Goal: Task Accomplishment & Management: Complete application form

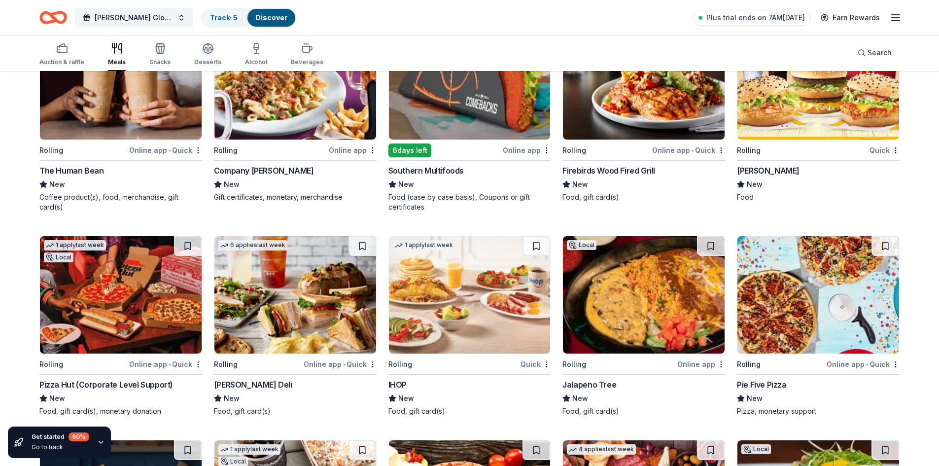
scroll to position [1035, 0]
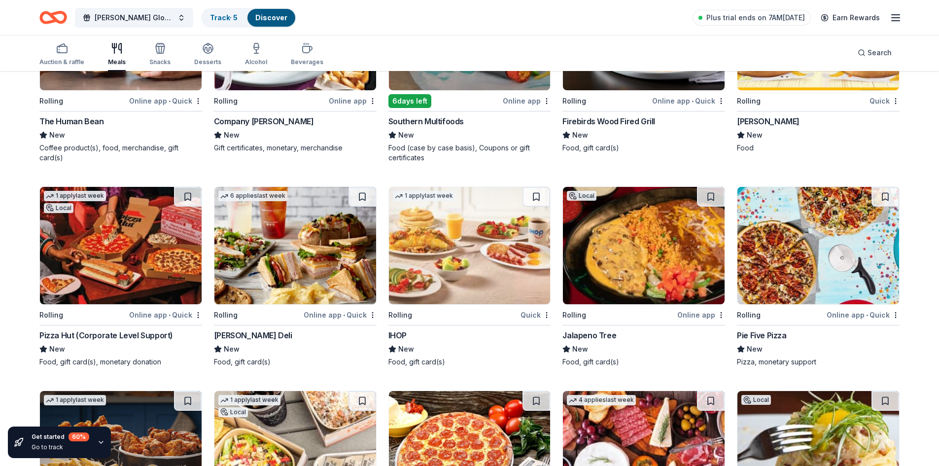
click at [628, 236] on img at bounding box center [644, 245] width 162 height 117
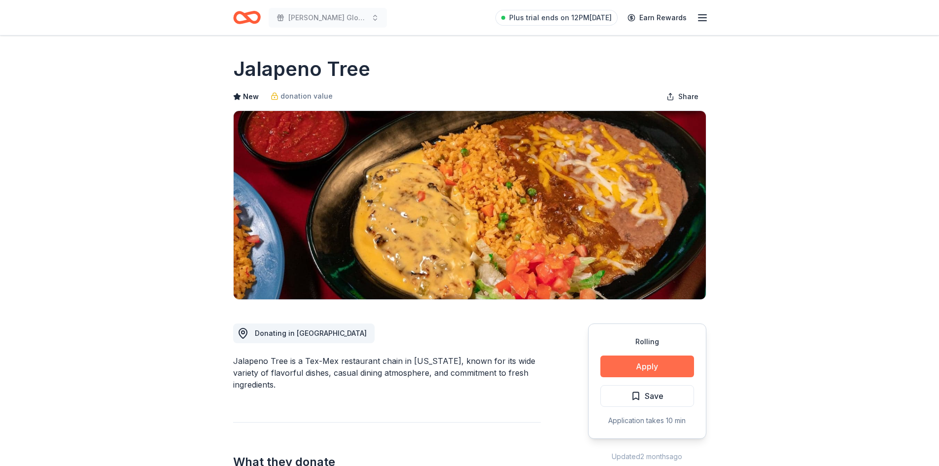
click at [636, 361] on button "Apply" at bounding box center [647, 366] width 94 height 22
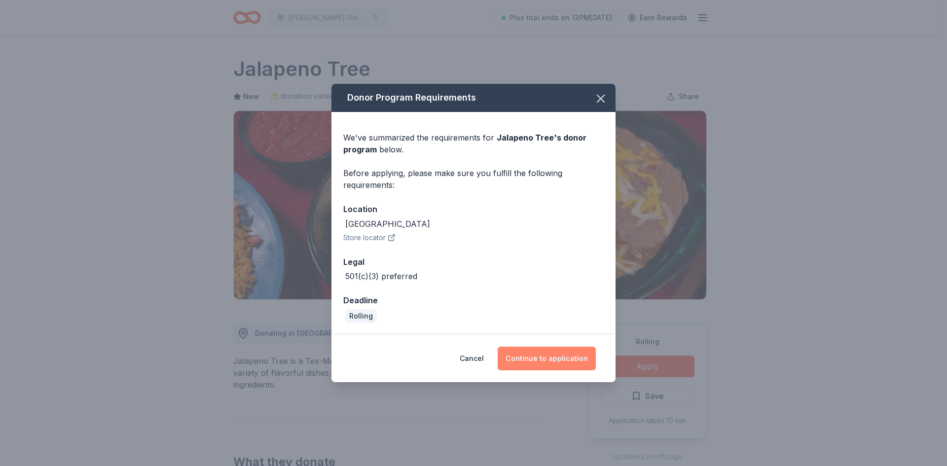
click at [546, 361] on button "Continue to application" at bounding box center [546, 359] width 98 height 24
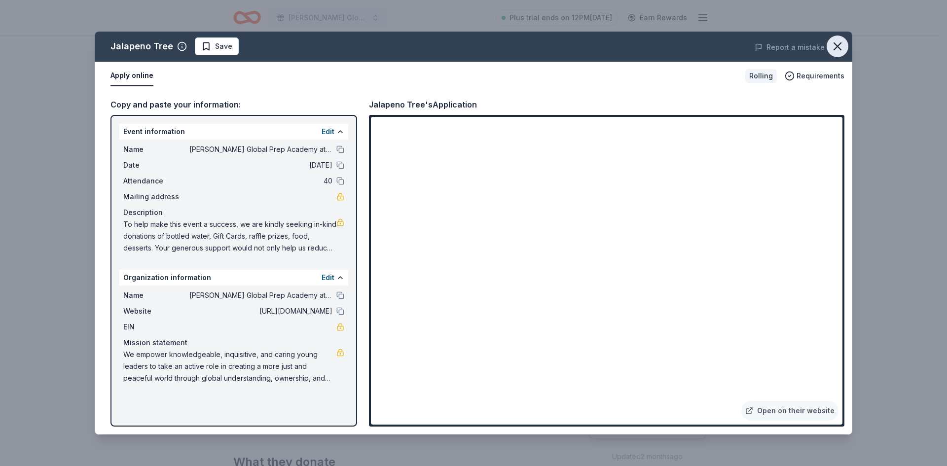
click at [839, 47] on icon "button" at bounding box center [837, 46] width 14 height 14
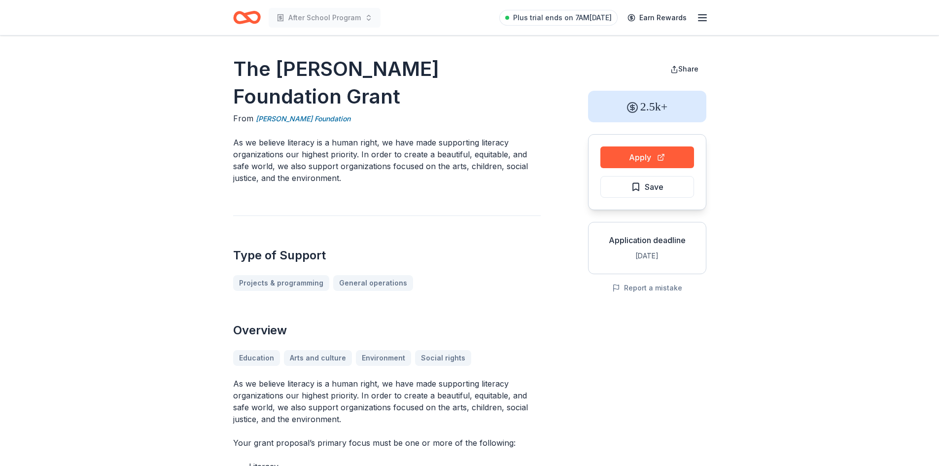
scroll to position [49, 0]
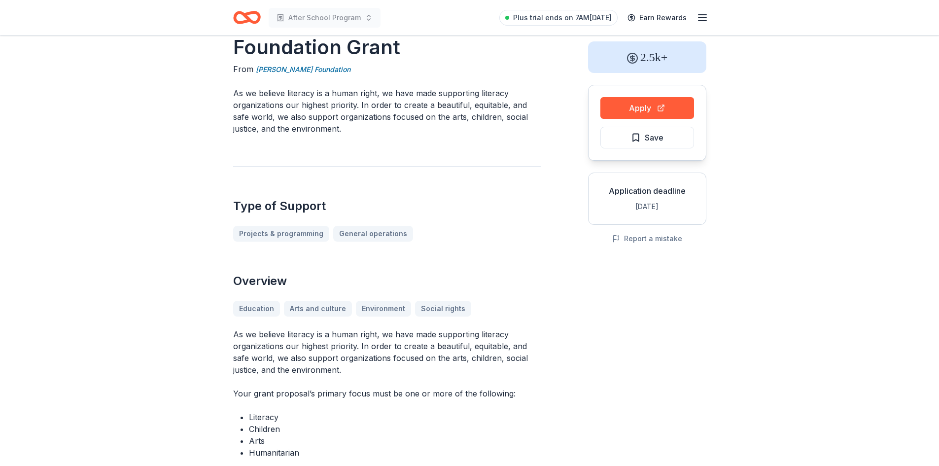
drag, startPoint x: 143, startPoint y: -19, endPoint x: 195, endPoint y: -36, distance: 53.9
click at [195, 0] on html "After School Program Plus trial ends on 7AM, 8/27 Earn Rewards The Nora Roberts…" at bounding box center [469, 184] width 939 height 466
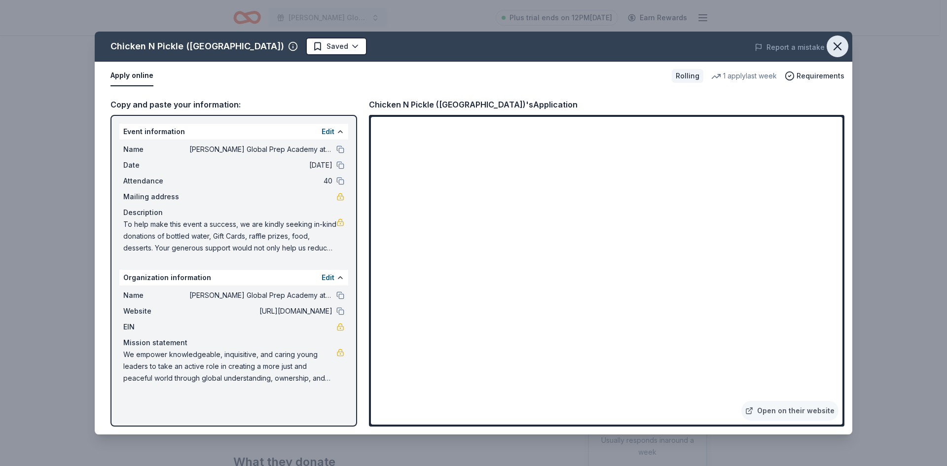
click at [840, 45] on icon "button" at bounding box center [837, 46] width 14 height 14
